Goal: Task Accomplishment & Management: Manage account settings

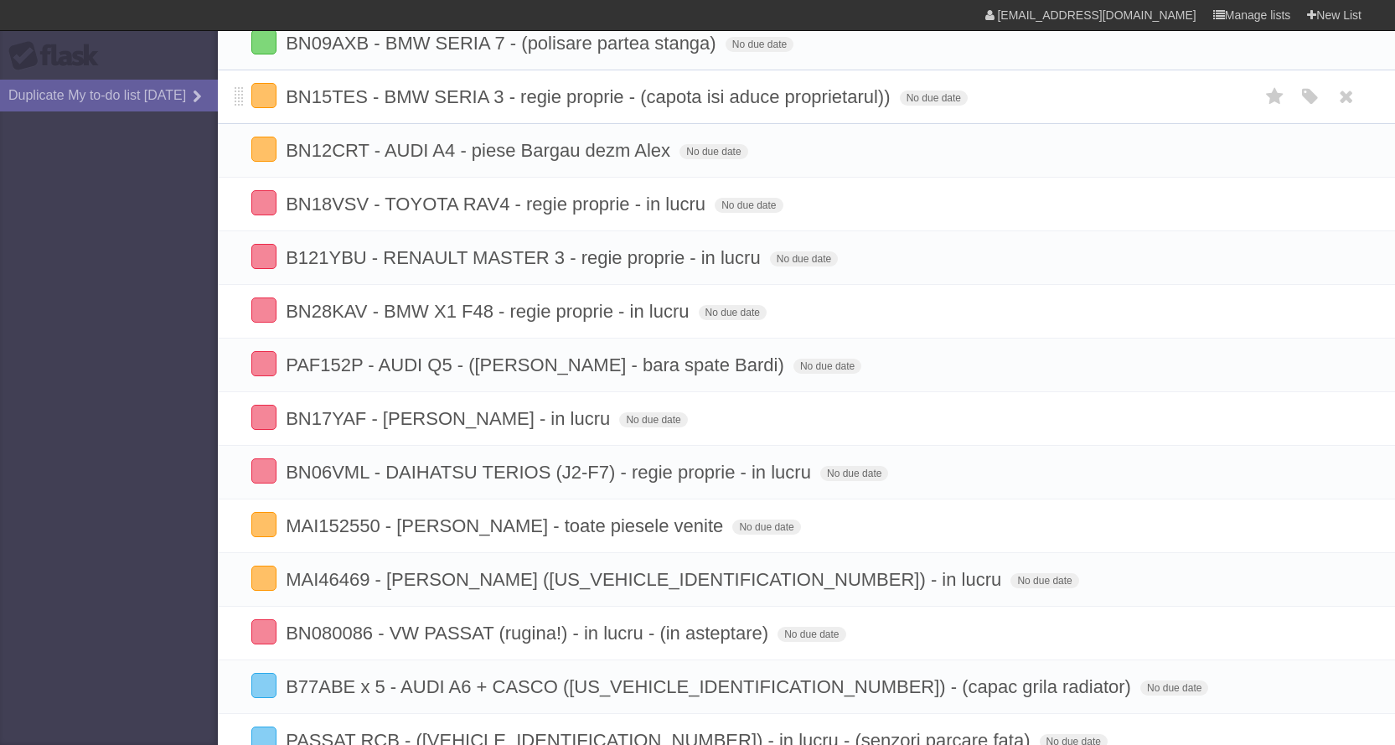
scroll to position [586, 0]
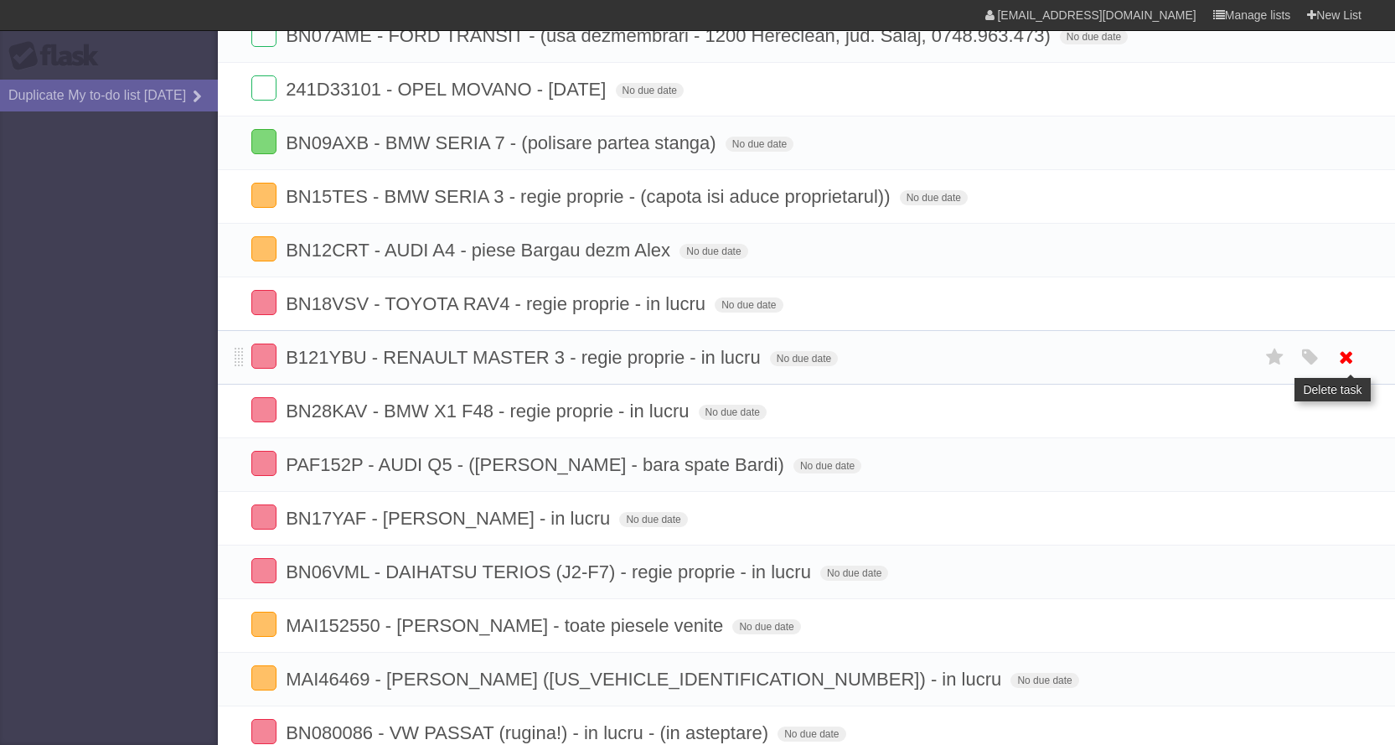
click at [1337, 344] on icon at bounding box center [1346, 358] width 23 height 28
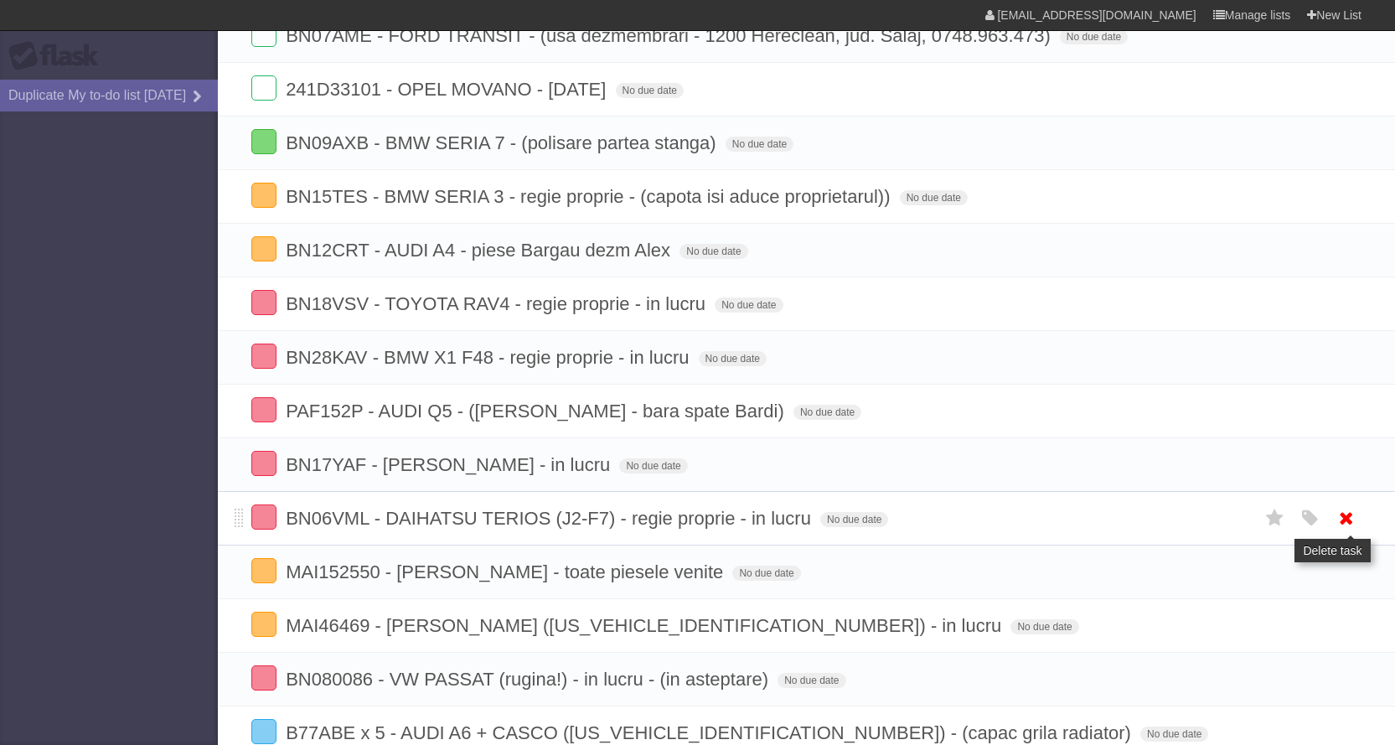
click at [1344, 504] on icon at bounding box center [1346, 518] width 23 height 28
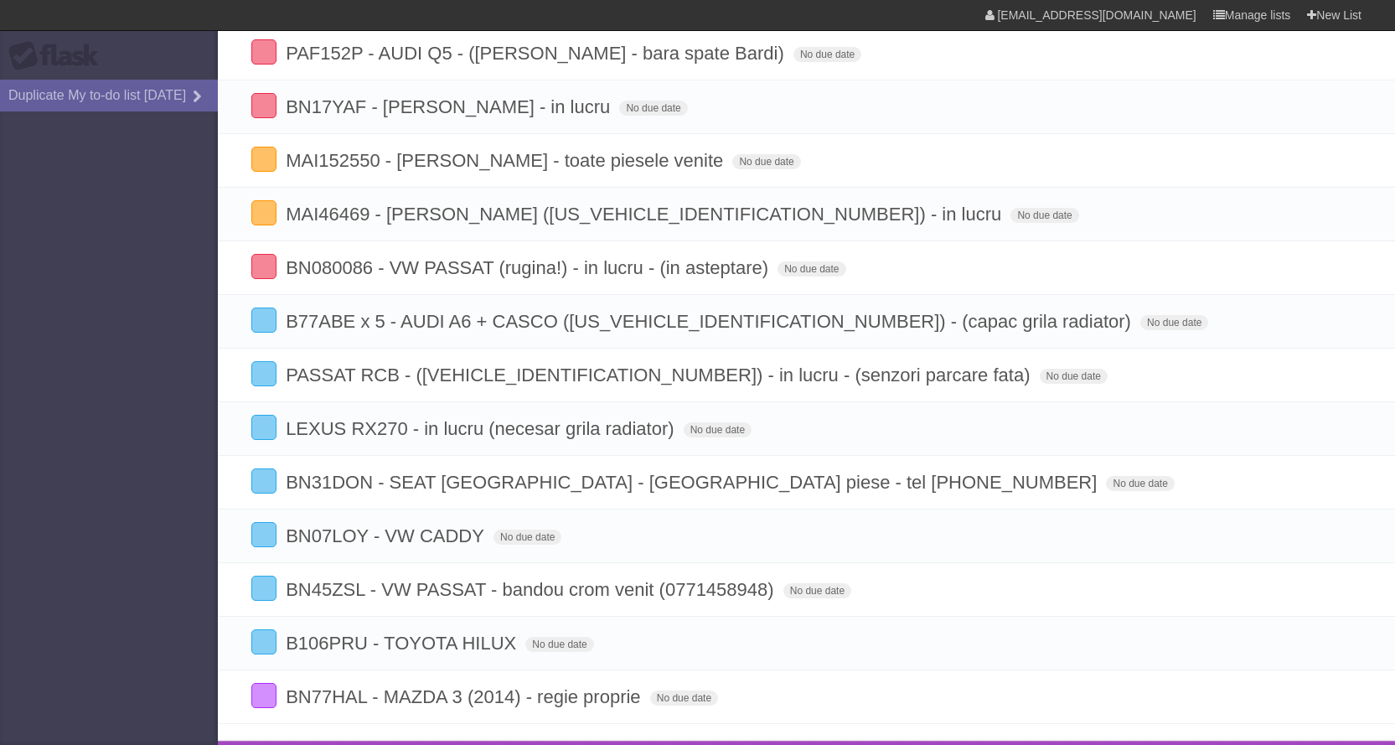
scroll to position [954, 0]
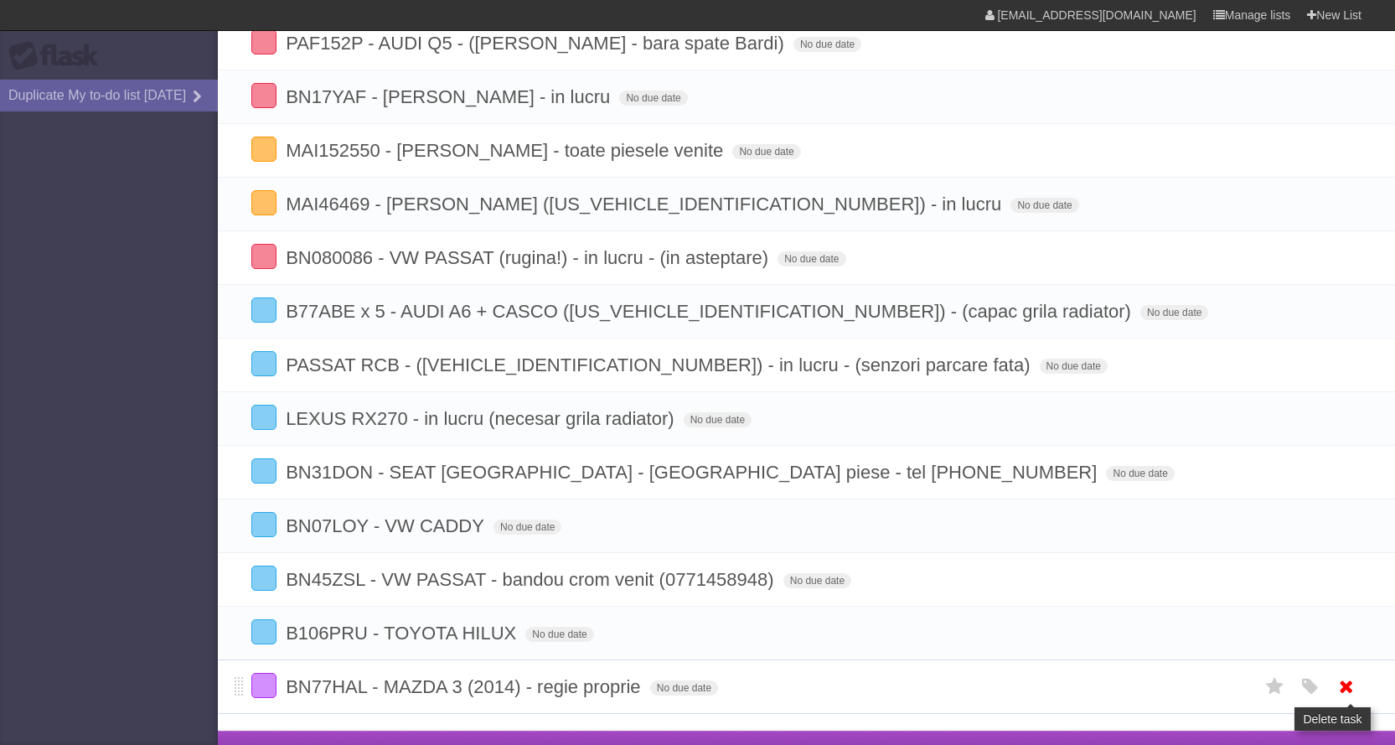
click at [1350, 673] on icon at bounding box center [1346, 687] width 23 height 28
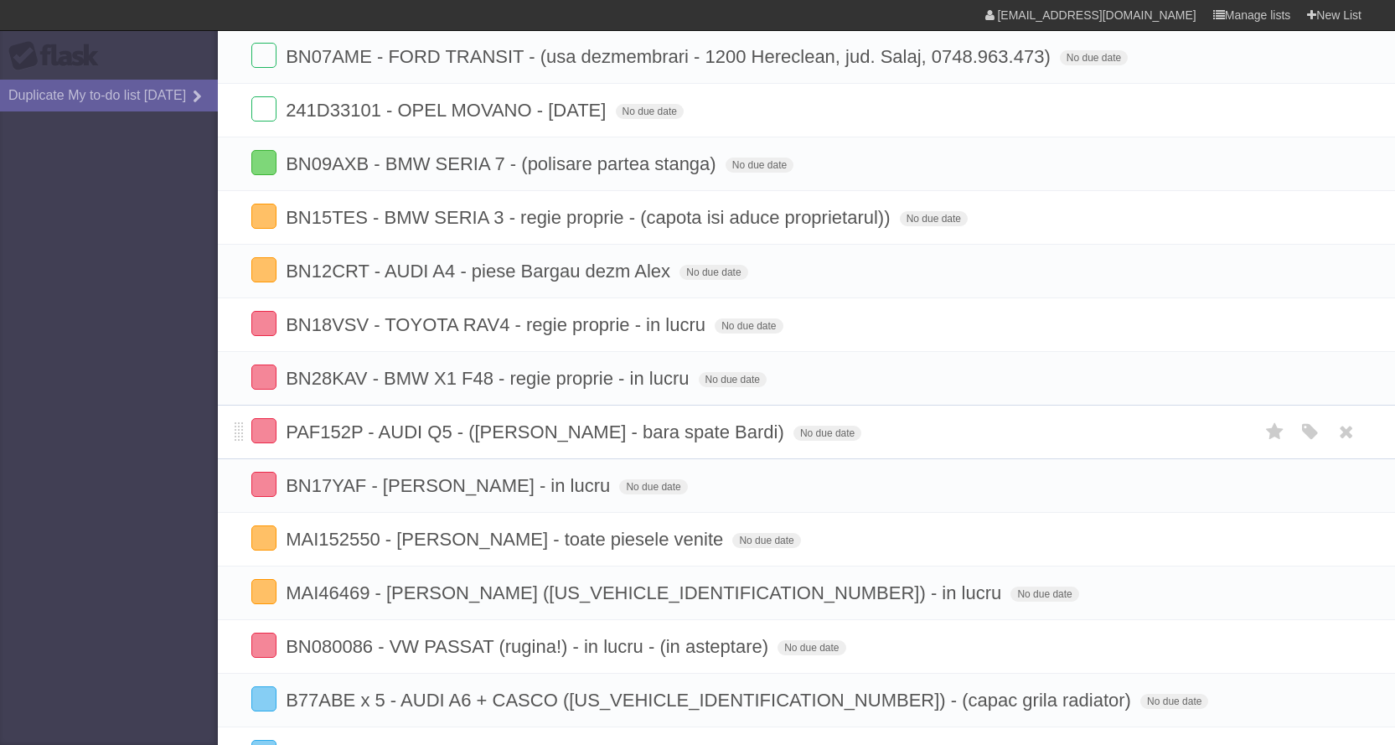
scroll to position [482, 0]
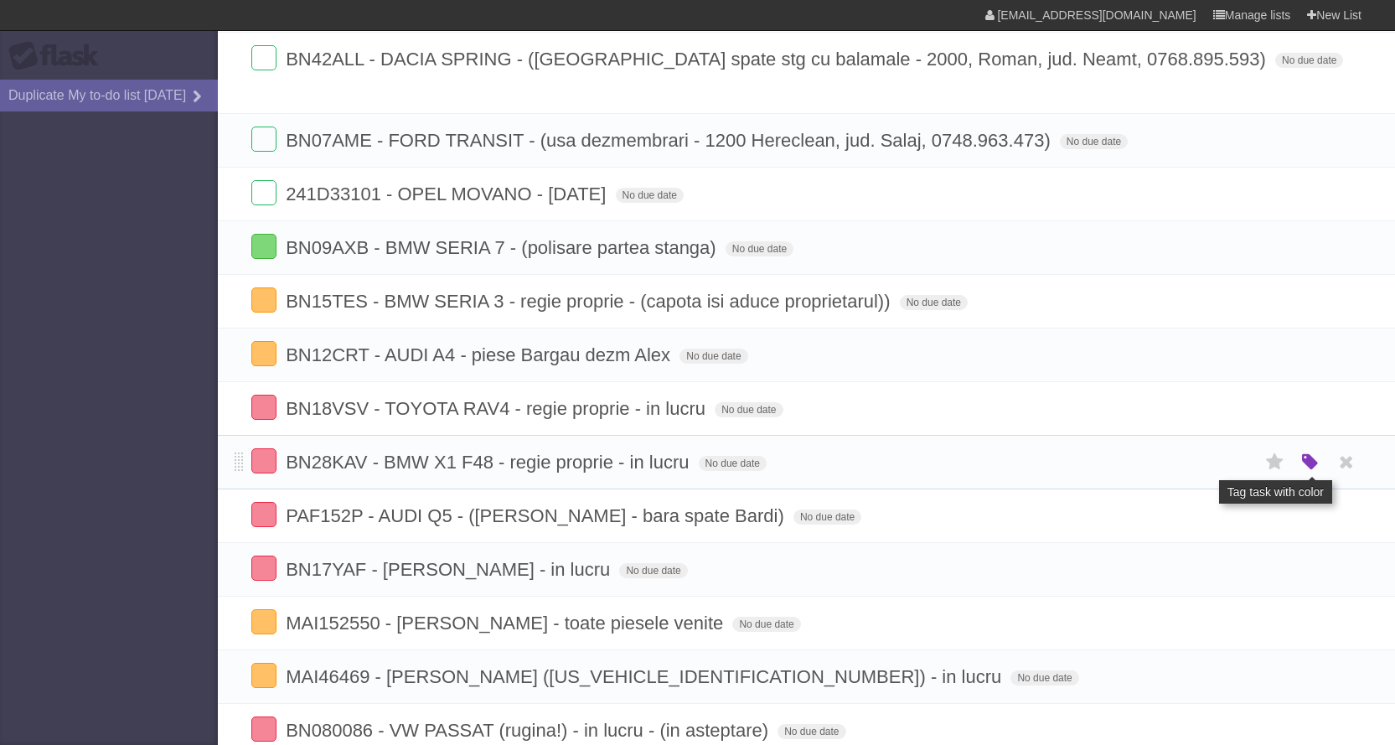
click at [1308, 452] on icon "button" at bounding box center [1310, 463] width 23 height 22
click at [1195, 452] on label "Green" at bounding box center [1192, 461] width 18 height 18
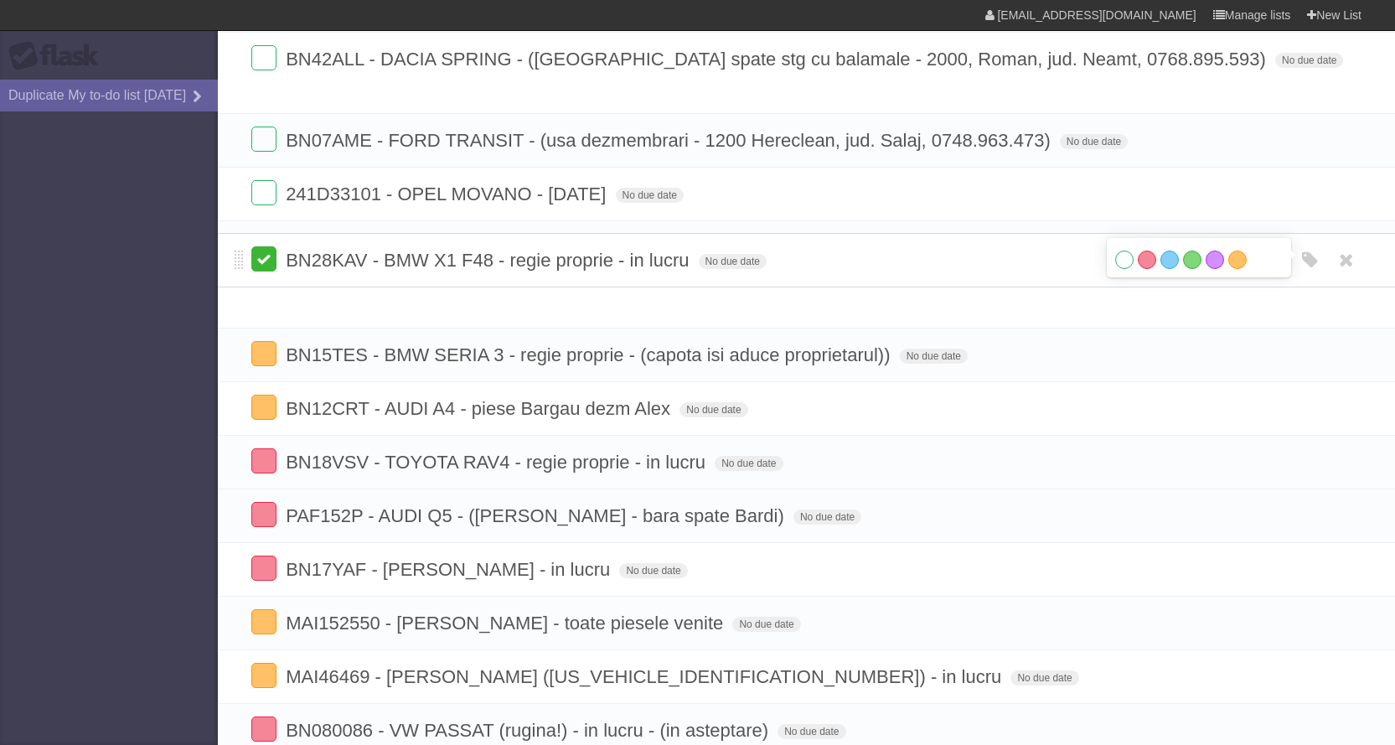
drag, startPoint x: 238, startPoint y: 438, endPoint x: 251, endPoint y: 271, distance: 167.3
